Goal: Navigation & Orientation: Understand site structure

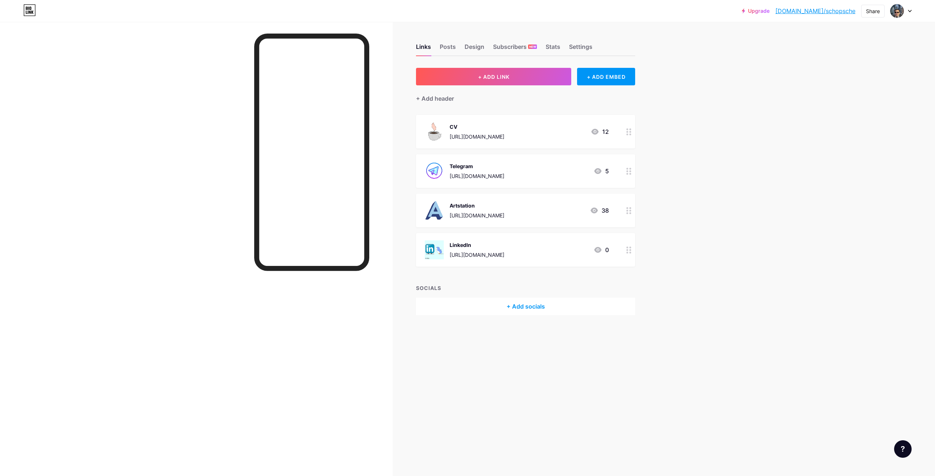
click at [229, 388] on div at bounding box center [196, 260] width 392 height 476
click at [504, 49] on div "Subscribers NEW" at bounding box center [515, 48] width 44 height 13
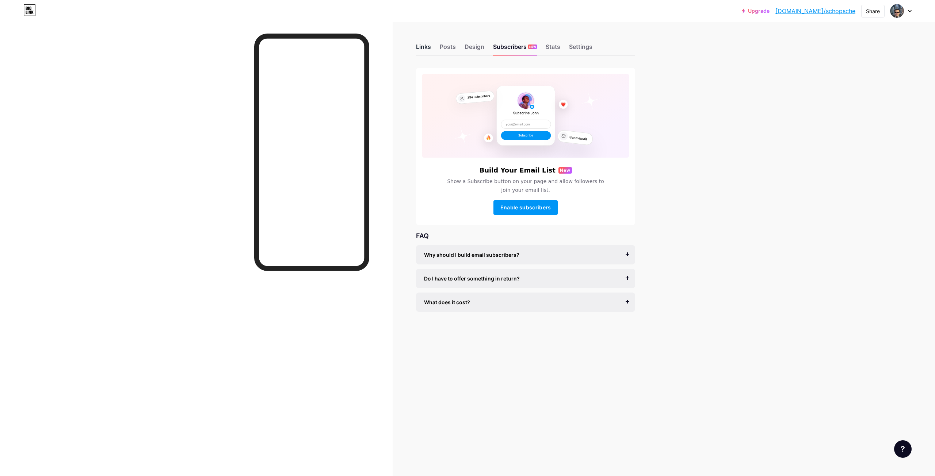
click at [421, 50] on div "Links" at bounding box center [423, 48] width 15 height 13
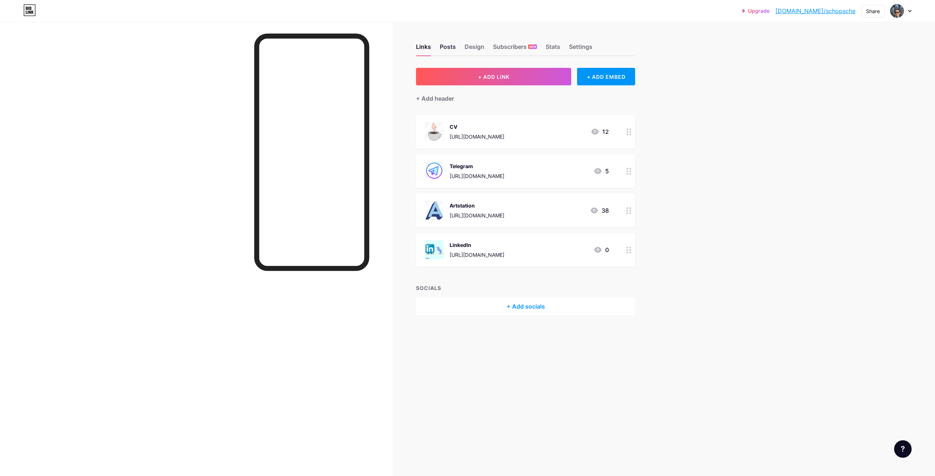
click at [446, 49] on div "Posts" at bounding box center [448, 48] width 16 height 13
